Goal: Task Accomplishment & Management: Manage account settings

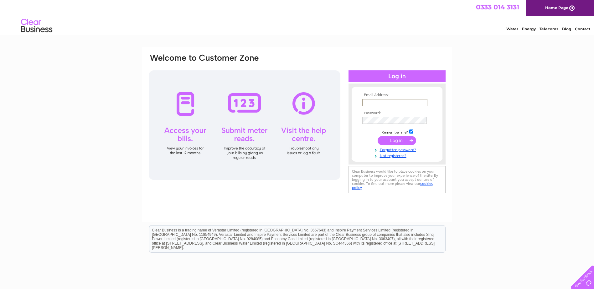
click at [376, 101] on input "text" at bounding box center [394, 103] width 65 height 8
type input "pyramidlab.office@gmail.com"
click at [378, 136] on input "submit" at bounding box center [397, 140] width 39 height 9
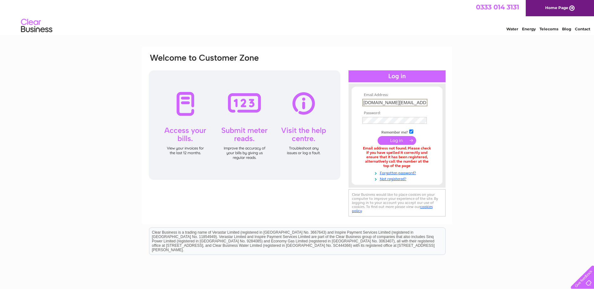
click at [425, 101] on input "pyramidlab.office@gmail.com" at bounding box center [394, 103] width 65 height 8
type input "p"
click at [365, 103] on input "text" at bounding box center [394, 103] width 65 height 8
type input "robinsnell.pyramidlab@gmail.com"
click at [393, 139] on input "submit" at bounding box center [397, 140] width 39 height 9
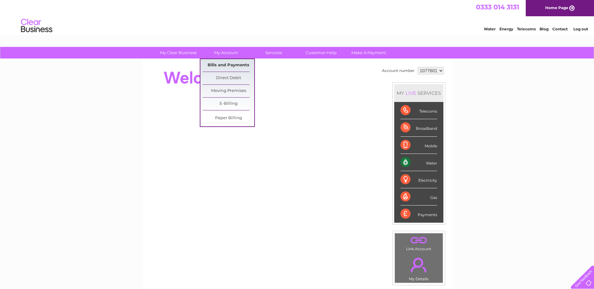
click at [228, 64] on link "Bills and Payments" at bounding box center [229, 65] width 52 height 13
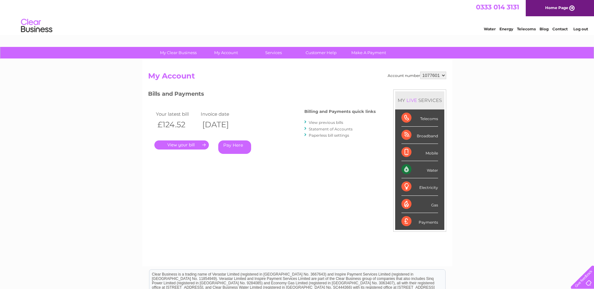
click at [189, 143] on link "." at bounding box center [181, 145] width 54 height 9
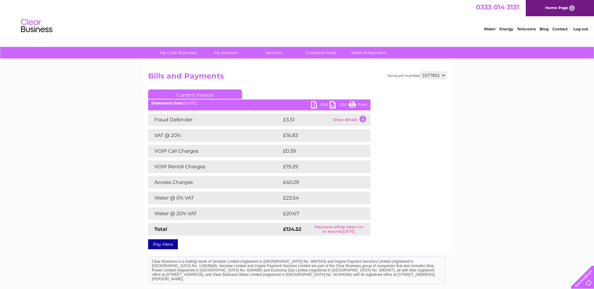
click at [355, 107] on link "Print" at bounding box center [358, 105] width 19 height 9
